Goal: Task Accomplishment & Management: Use online tool/utility

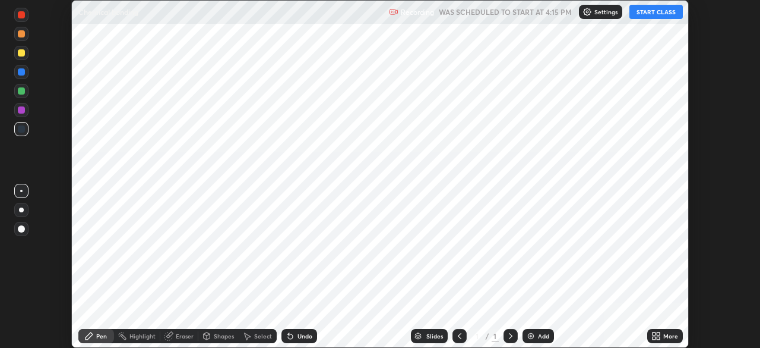
scroll to position [348, 760]
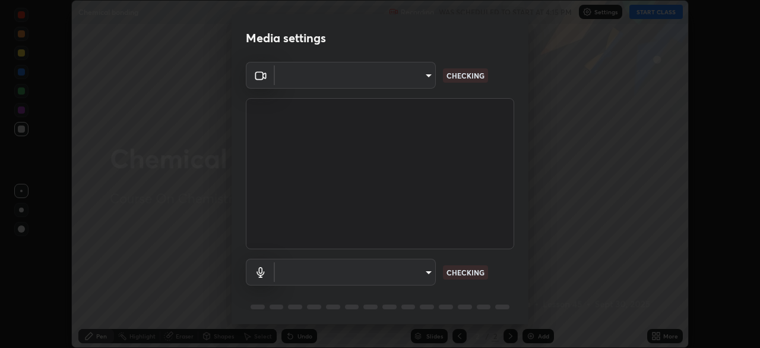
type input "05e465ff83a2709560b00517cc20afcec0d8c6759013130505a18faaf77a7109"
click at [351, 275] on body "Erase all Chemical bonding Recording WAS SCHEDULED TO START AT 4:15 PM Settings…" at bounding box center [380, 174] width 760 height 348
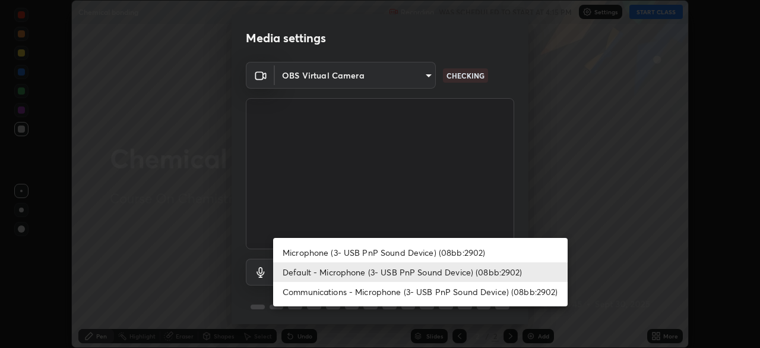
click at [326, 255] on li "Microphone (3- USB PnP Sound Device) (08bb:2902)" at bounding box center [420, 252] width 295 height 20
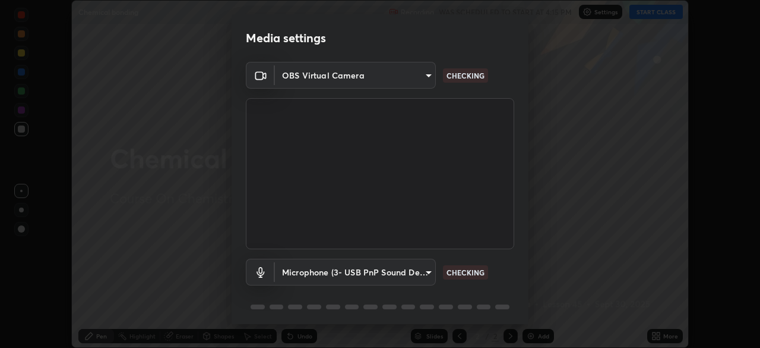
click at [333, 279] on body "Erase all Chemical bonding Recording WAS SCHEDULED TO START AT 4:15 PM Settings…" at bounding box center [380, 174] width 760 height 348
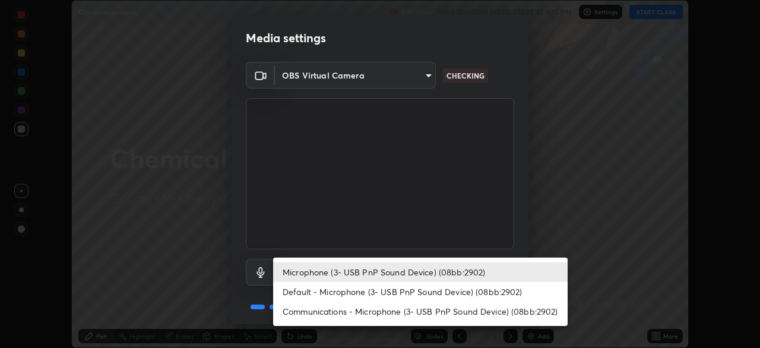
click at [322, 296] on li "Default - Microphone (3- USB PnP Sound Device) (08bb:2902)" at bounding box center [420, 292] width 295 height 20
type input "default"
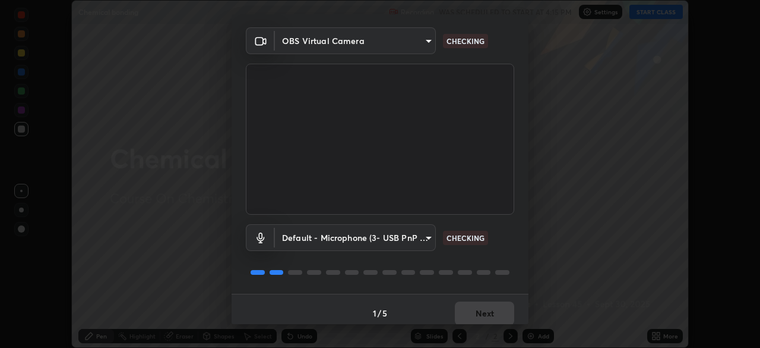
scroll to position [42, 0]
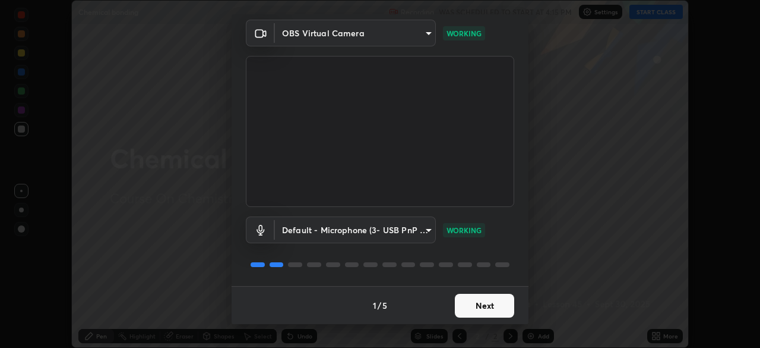
click at [476, 310] on button "Next" at bounding box center [484, 305] width 59 height 24
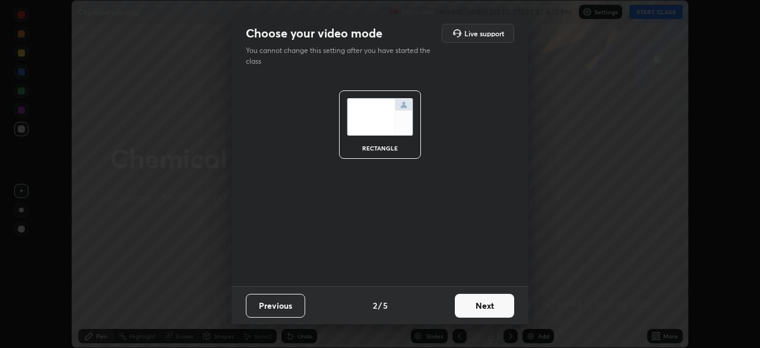
scroll to position [0, 0]
click at [479, 311] on button "Next" at bounding box center [484, 305] width 59 height 24
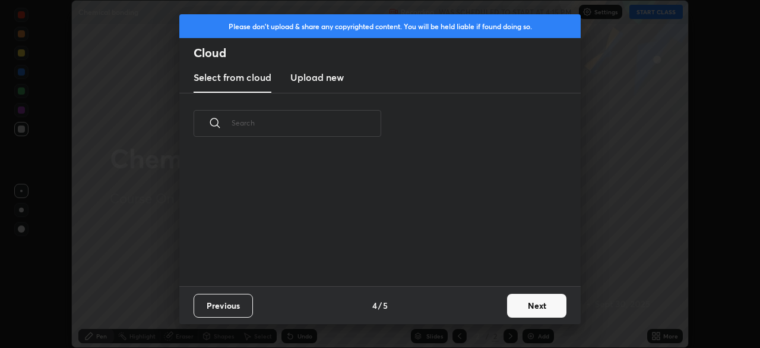
click at [493, 310] on div "Previous 4 / 5 Next" at bounding box center [380, 305] width 402 height 38
click at [512, 312] on button "Next" at bounding box center [536, 305] width 59 height 24
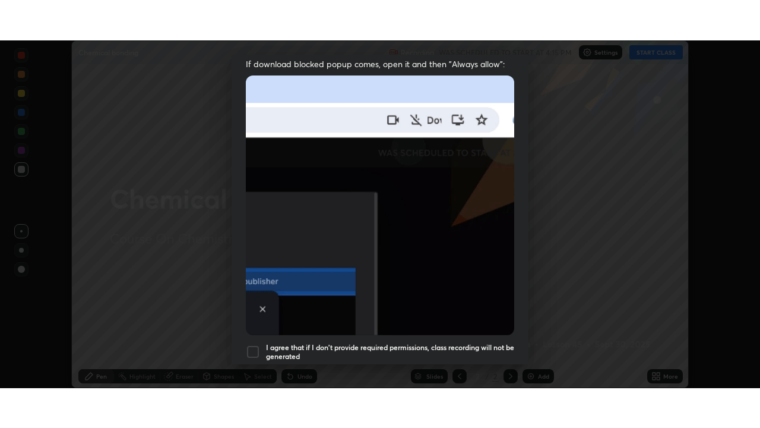
scroll to position [285, 0]
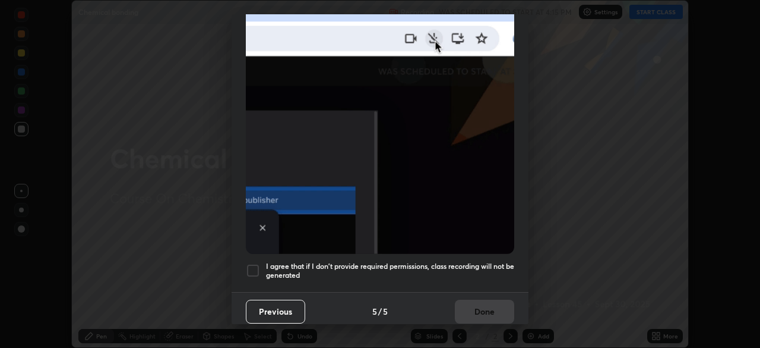
click at [251, 267] on div at bounding box center [253, 270] width 14 height 14
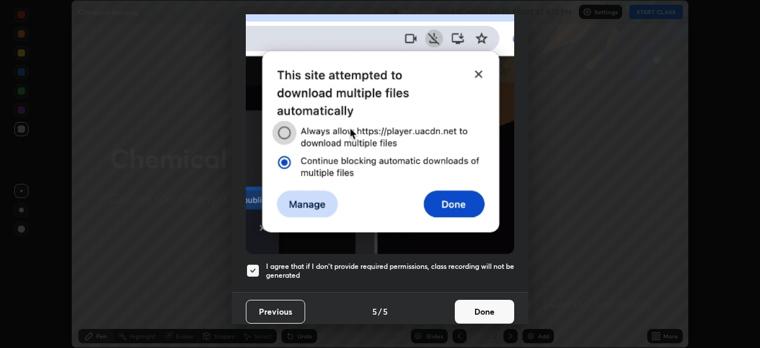
click at [472, 307] on button "Done" at bounding box center [484, 311] width 59 height 24
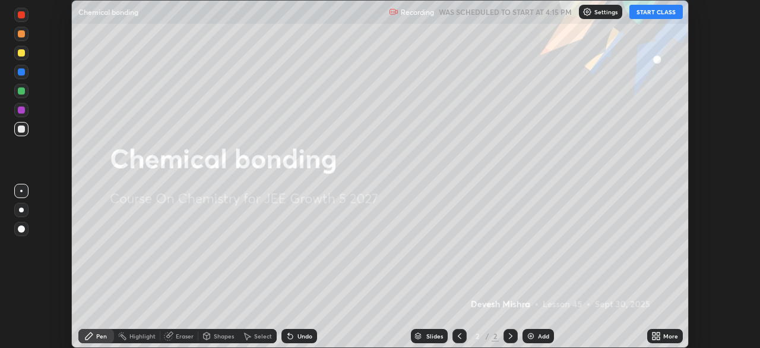
click at [646, 15] on button "START CLASS" at bounding box center [656, 12] width 53 height 14
click at [654, 336] on icon at bounding box center [654, 337] width 3 height 3
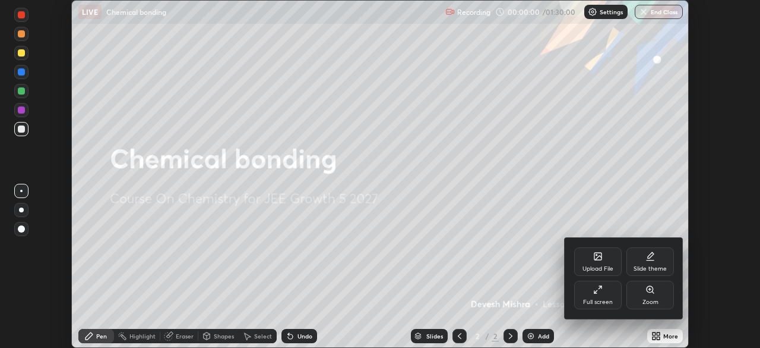
click at [614, 305] on div "Full screen" at bounding box center [598, 294] width 48 height 29
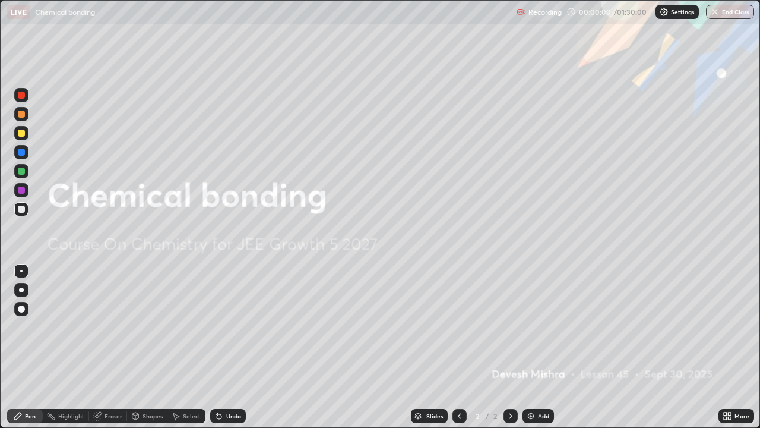
scroll to position [428, 760]
click at [528, 347] on img at bounding box center [531, 416] width 10 height 10
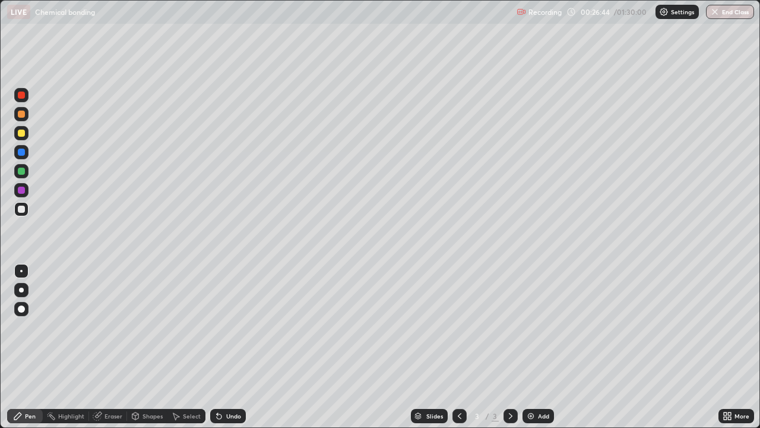
click at [217, 347] on icon at bounding box center [219, 416] width 5 height 5
click at [219, 347] on icon at bounding box center [219, 416] width 5 height 5
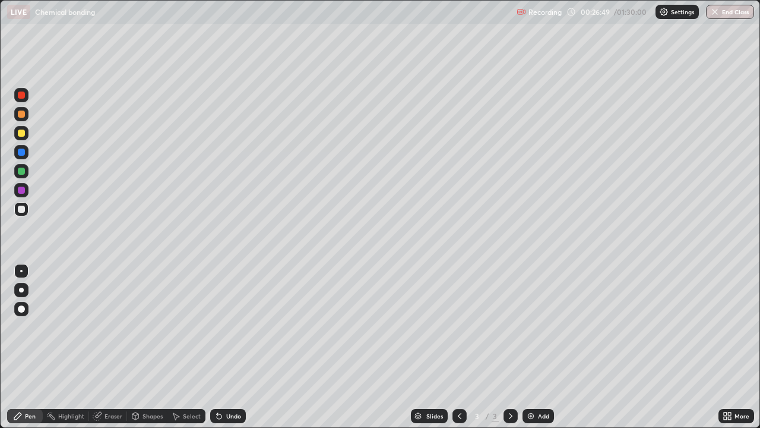
click at [219, 347] on icon at bounding box center [219, 416] width 5 height 5
click at [220, 347] on icon at bounding box center [219, 416] width 10 height 10
click at [218, 347] on icon at bounding box center [219, 416] width 5 height 5
click at [217, 347] on icon at bounding box center [219, 416] width 5 height 5
click at [23, 169] on div at bounding box center [21, 171] width 7 height 7
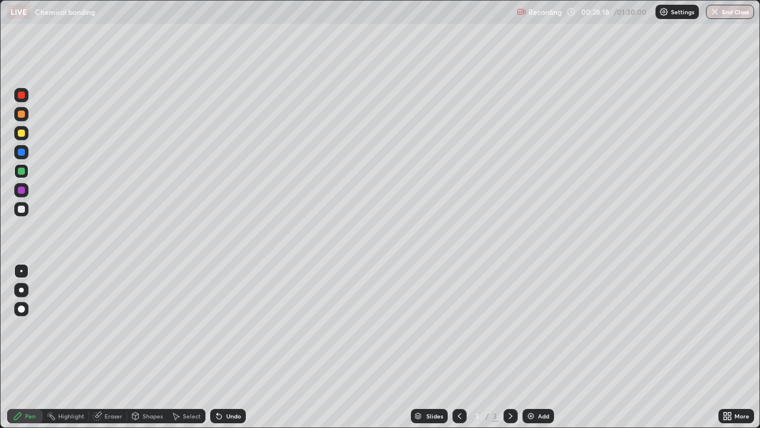
click at [17, 137] on div at bounding box center [21, 133] width 14 height 14
click at [21, 171] on div at bounding box center [21, 171] width 7 height 7
click at [21, 190] on div at bounding box center [21, 190] width 7 height 7
click at [217, 347] on icon at bounding box center [219, 416] width 5 height 5
click at [14, 211] on div at bounding box center [21, 209] width 14 height 14
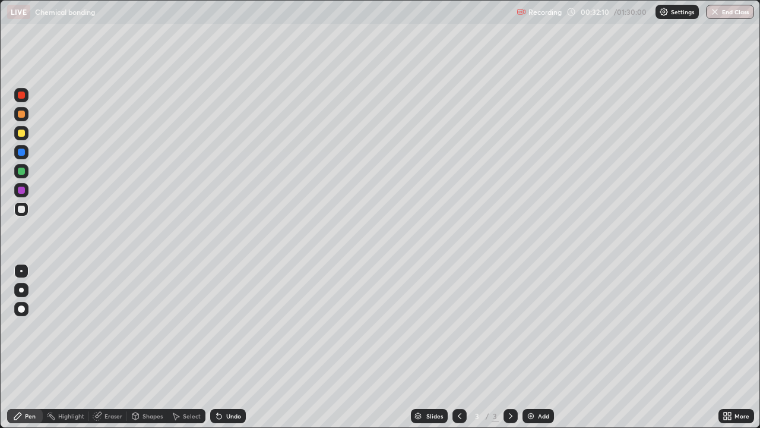
click at [526, 347] on img at bounding box center [531, 416] width 10 height 10
click at [22, 172] on div at bounding box center [21, 171] width 7 height 7
click at [20, 193] on div at bounding box center [21, 190] width 7 height 7
click at [19, 210] on div at bounding box center [21, 209] width 7 height 7
click at [20, 154] on div at bounding box center [21, 152] width 7 height 7
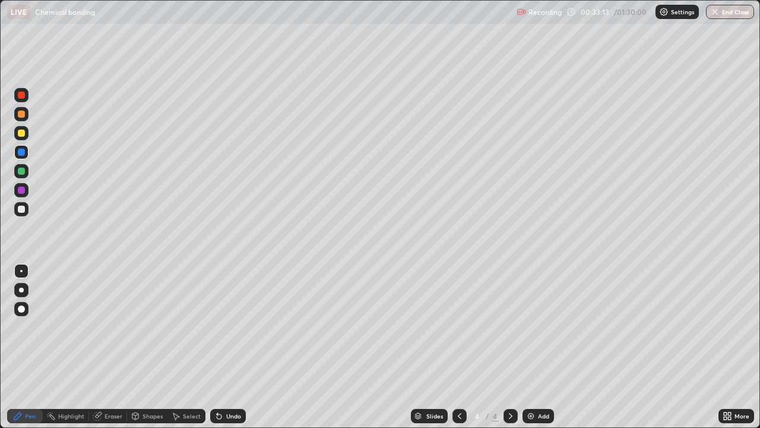
click at [21, 211] on div at bounding box center [21, 209] width 7 height 7
click at [23, 155] on div at bounding box center [21, 152] width 7 height 7
click at [23, 211] on div at bounding box center [21, 209] width 7 height 7
click at [21, 191] on div at bounding box center [21, 190] width 7 height 7
click at [19, 172] on div at bounding box center [21, 171] width 7 height 7
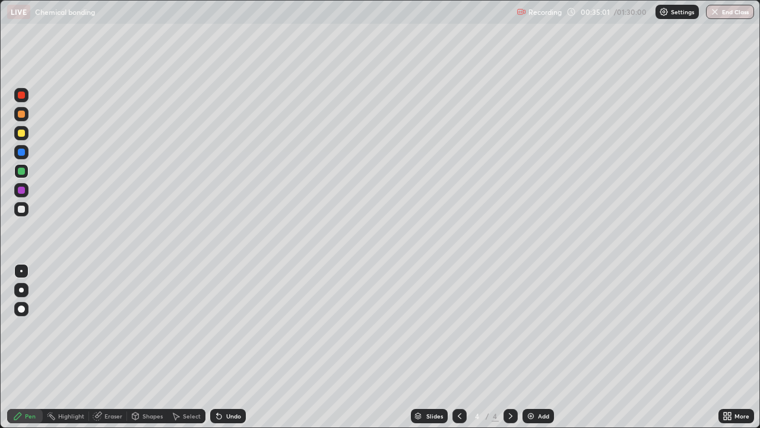
click at [20, 211] on div at bounding box center [21, 209] width 7 height 7
click at [20, 154] on div at bounding box center [21, 152] width 7 height 7
click at [21, 171] on div at bounding box center [21, 171] width 7 height 7
click at [23, 133] on div at bounding box center [21, 133] width 7 height 7
click at [21, 96] on div at bounding box center [21, 94] width 7 height 7
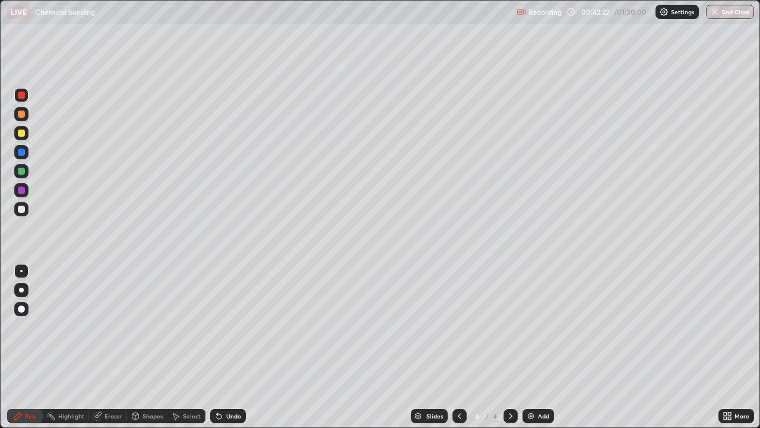
click at [529, 347] on img at bounding box center [531, 416] width 10 height 10
click at [19, 211] on div at bounding box center [21, 209] width 7 height 7
click at [23, 175] on div at bounding box center [21, 171] width 14 height 14
click at [22, 192] on div at bounding box center [21, 190] width 7 height 7
click at [19, 173] on div at bounding box center [21, 171] width 7 height 7
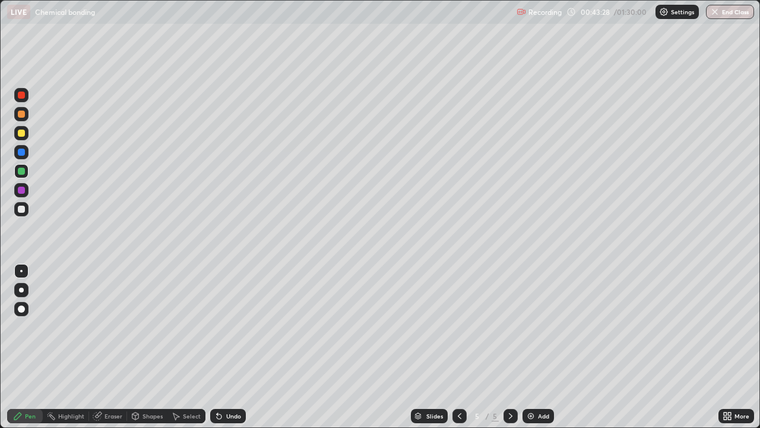
click at [21, 132] on div at bounding box center [21, 133] width 7 height 7
click at [214, 347] on div "Undo" at bounding box center [228, 416] width 36 height 14
click at [23, 97] on div at bounding box center [21, 94] width 7 height 7
click at [20, 154] on div at bounding box center [21, 152] width 7 height 7
click at [529, 347] on img at bounding box center [531, 416] width 10 height 10
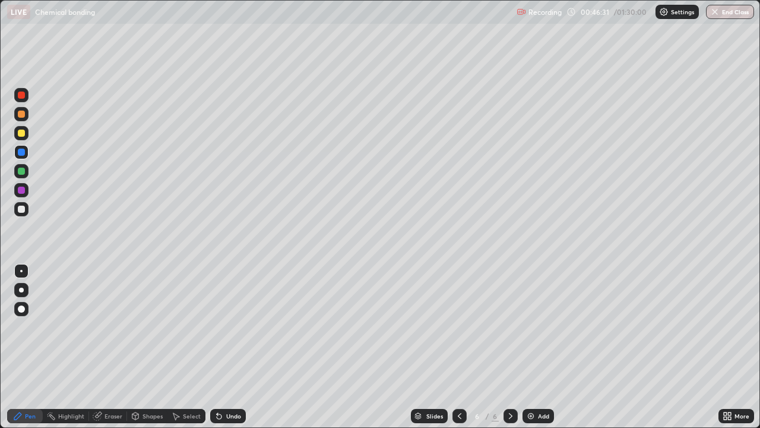
click at [21, 209] on div at bounding box center [21, 209] width 7 height 7
click at [21, 172] on div at bounding box center [21, 171] width 7 height 7
click at [20, 210] on div at bounding box center [21, 209] width 7 height 7
click at [22, 172] on div at bounding box center [21, 171] width 7 height 7
click at [535, 347] on img at bounding box center [531, 416] width 10 height 10
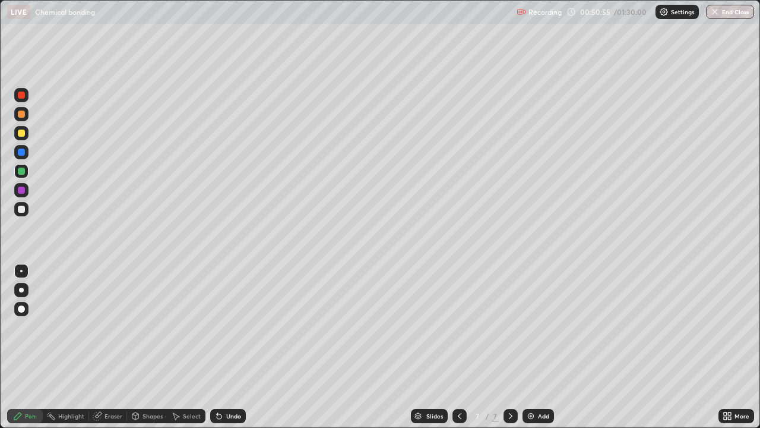
click at [455, 347] on icon at bounding box center [460, 416] width 10 height 10
click at [21, 208] on div at bounding box center [21, 209] width 7 height 7
click at [20, 152] on div at bounding box center [21, 152] width 7 height 7
click at [531, 347] on img at bounding box center [531, 416] width 10 height 10
click at [23, 211] on div at bounding box center [21, 209] width 7 height 7
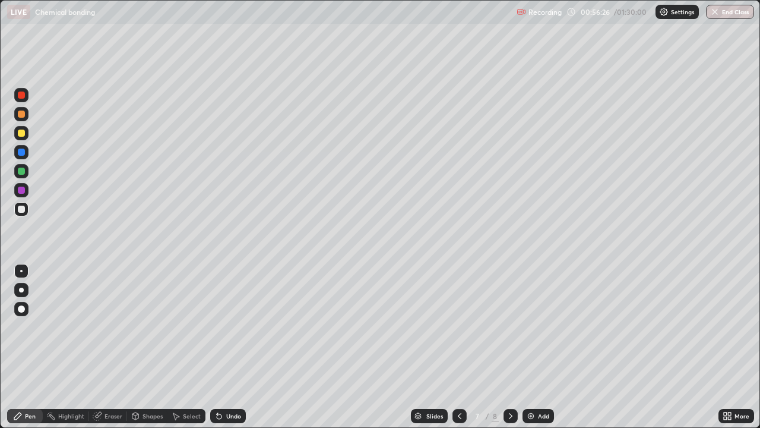
click at [21, 134] on div at bounding box center [21, 133] width 7 height 7
click at [21, 171] on div at bounding box center [21, 171] width 7 height 7
click at [21, 135] on div at bounding box center [21, 133] width 7 height 7
click at [20, 154] on div at bounding box center [21, 152] width 7 height 7
click at [21, 192] on div at bounding box center [21, 190] width 7 height 7
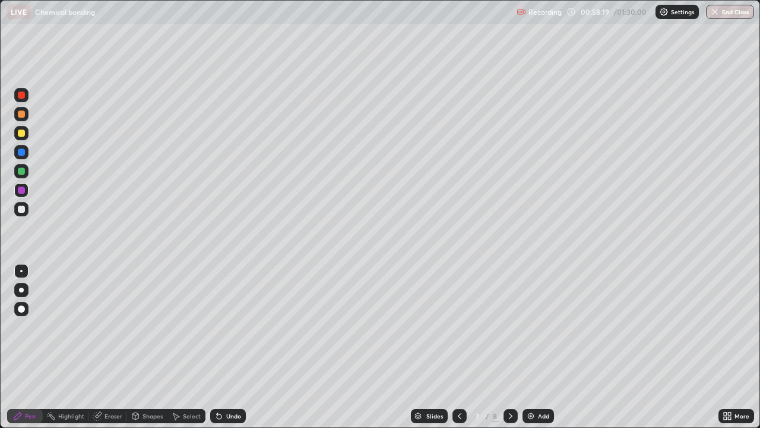
click at [21, 153] on div at bounding box center [21, 152] width 7 height 7
click at [19, 211] on div at bounding box center [21, 209] width 7 height 7
click at [528, 347] on img at bounding box center [531, 416] width 10 height 10
click at [21, 211] on div at bounding box center [21, 209] width 7 height 7
click at [21, 191] on div at bounding box center [21, 190] width 7 height 7
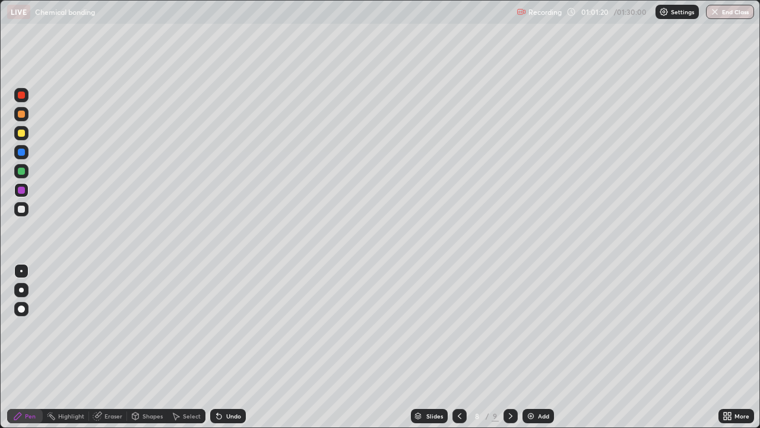
click at [23, 172] on div at bounding box center [21, 171] width 7 height 7
click at [21, 210] on div at bounding box center [21, 209] width 7 height 7
click at [99, 347] on icon at bounding box center [98, 415] width 7 height 6
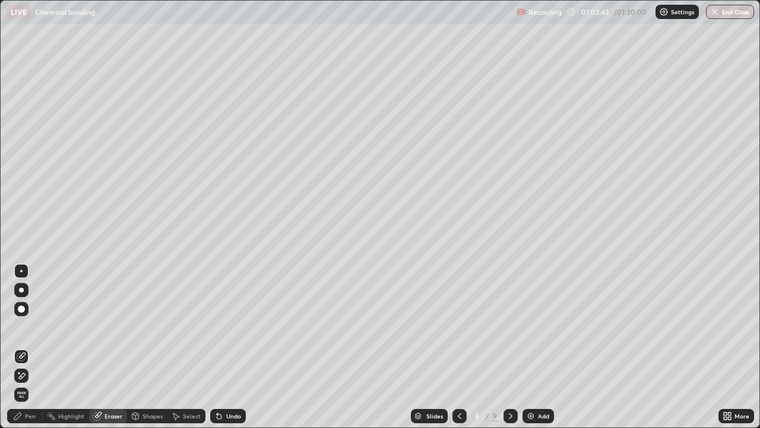
click at [33, 347] on div "Pen" at bounding box center [25, 416] width 36 height 14
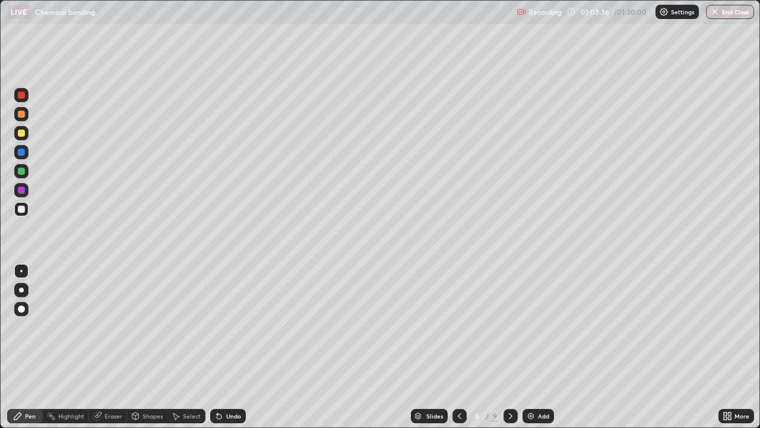
click at [20, 153] on div at bounding box center [21, 152] width 7 height 7
click at [458, 347] on div at bounding box center [460, 416] width 14 height 14
click at [20, 95] on div at bounding box center [21, 94] width 7 height 7
click at [21, 172] on div at bounding box center [21, 171] width 7 height 7
click at [506, 347] on icon at bounding box center [511, 416] width 10 height 10
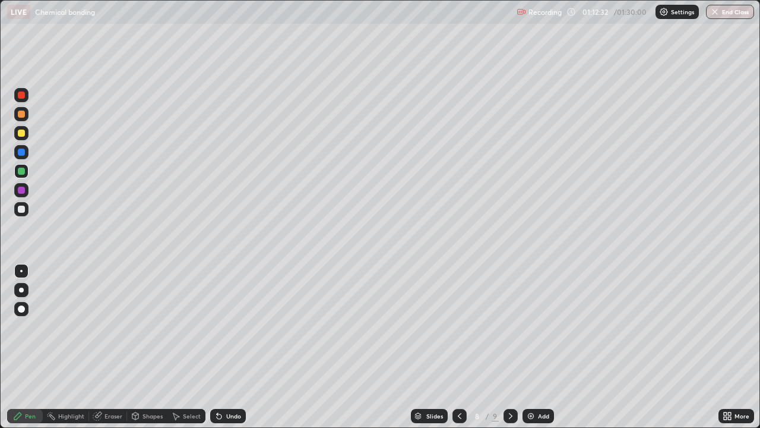
click at [23, 138] on div at bounding box center [21, 133] width 14 height 14
click at [217, 347] on icon at bounding box center [217, 413] width 1 height 1
click at [27, 116] on div at bounding box center [21, 114] width 14 height 14
click at [22, 171] on div at bounding box center [21, 171] width 7 height 7
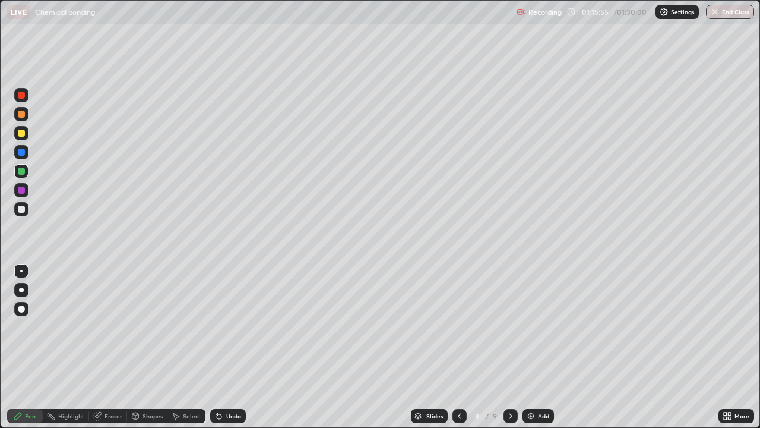
click at [21, 153] on div at bounding box center [21, 152] width 7 height 7
click at [524, 347] on div "Add" at bounding box center [538, 416] width 31 height 14
click at [21, 134] on div at bounding box center [21, 133] width 7 height 7
click at [20, 189] on div at bounding box center [21, 190] width 7 height 7
click at [19, 151] on div at bounding box center [21, 152] width 7 height 7
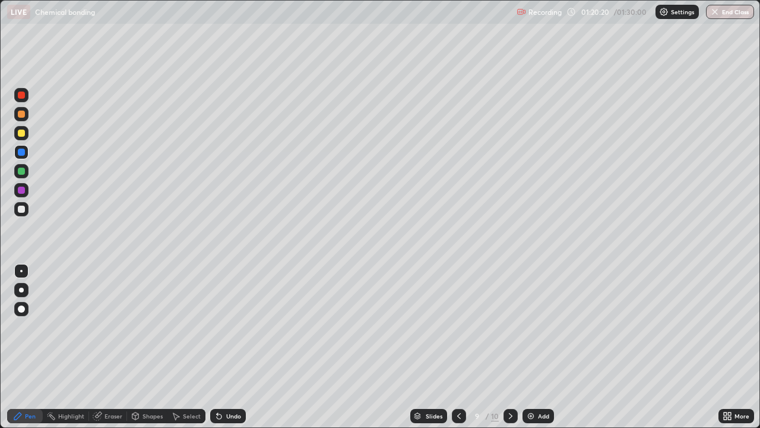
click at [18, 133] on div at bounding box center [21, 133] width 7 height 7
click at [103, 347] on div "Eraser" at bounding box center [108, 416] width 38 height 14
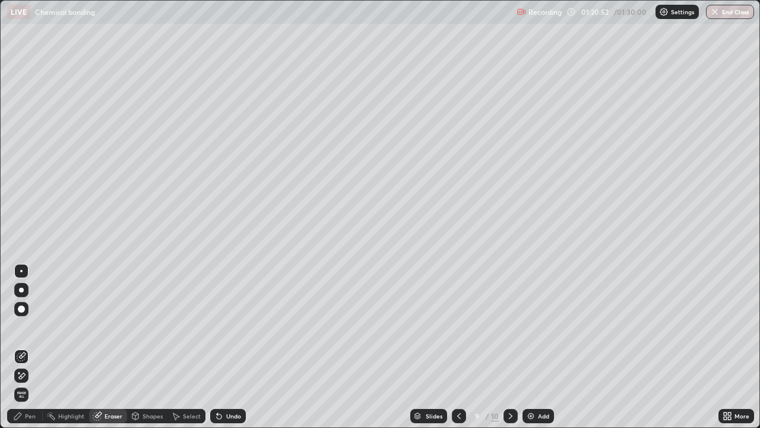
click at [30, 347] on div "Pen" at bounding box center [30, 416] width 11 height 6
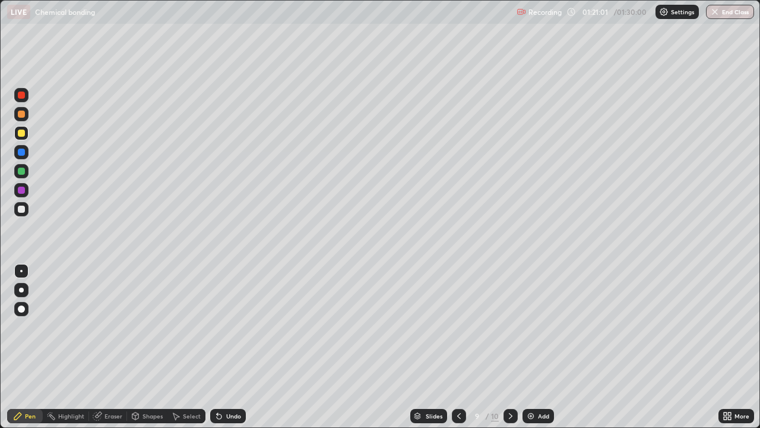
click at [21, 190] on div at bounding box center [21, 190] width 7 height 7
click at [531, 347] on img at bounding box center [531, 416] width 10 height 10
click at [21, 208] on div at bounding box center [21, 209] width 7 height 7
click at [19, 173] on div at bounding box center [21, 171] width 7 height 7
click at [22, 133] on div at bounding box center [21, 133] width 7 height 7
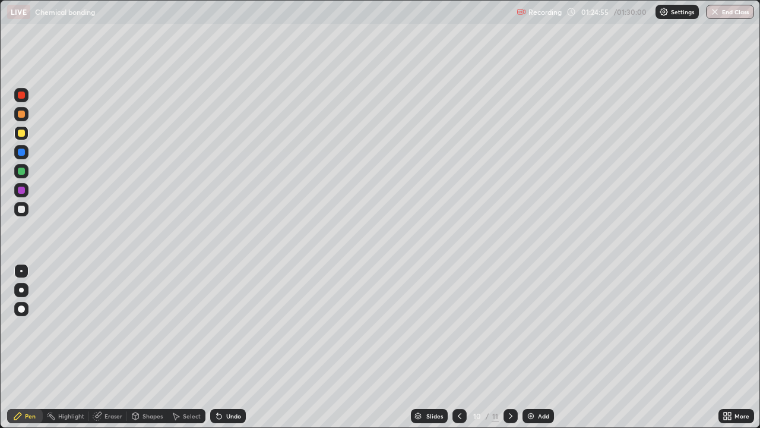
click at [21, 169] on div at bounding box center [21, 171] width 7 height 7
click at [21, 209] on div at bounding box center [21, 209] width 7 height 7
click at [0, 312] on div "Setting up your live class" at bounding box center [380, 214] width 760 height 428
click at [719, 14] on img "button" at bounding box center [716, 12] width 10 height 10
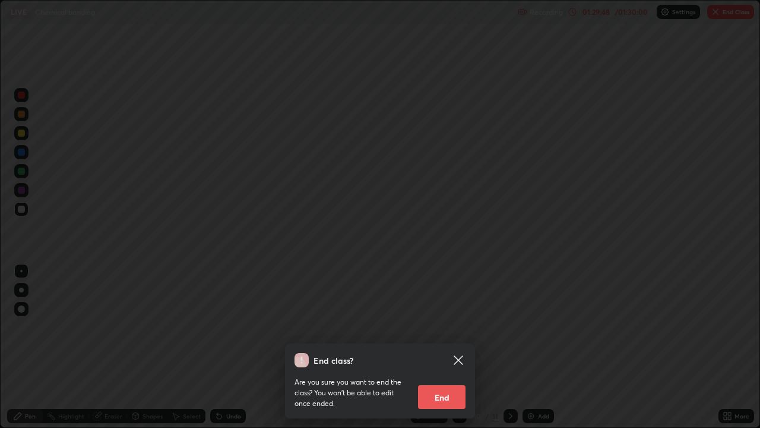
click at [441, 347] on button "End" at bounding box center [442, 397] width 48 height 24
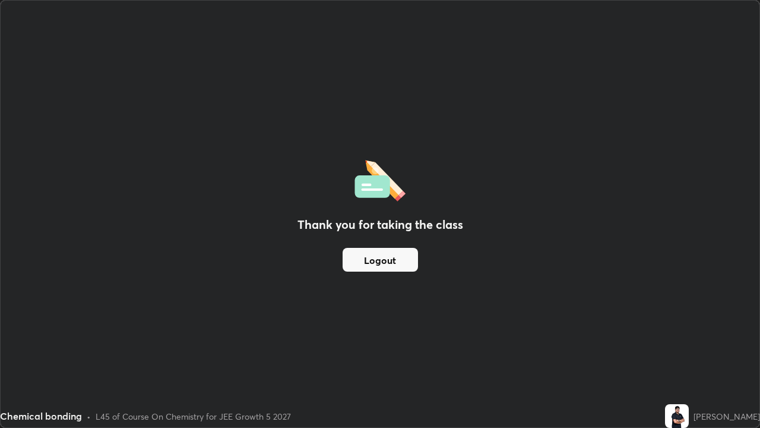
click at [382, 263] on button "Logout" at bounding box center [380, 260] width 75 height 24
